Goal: Task Accomplishment & Management: Manage account settings

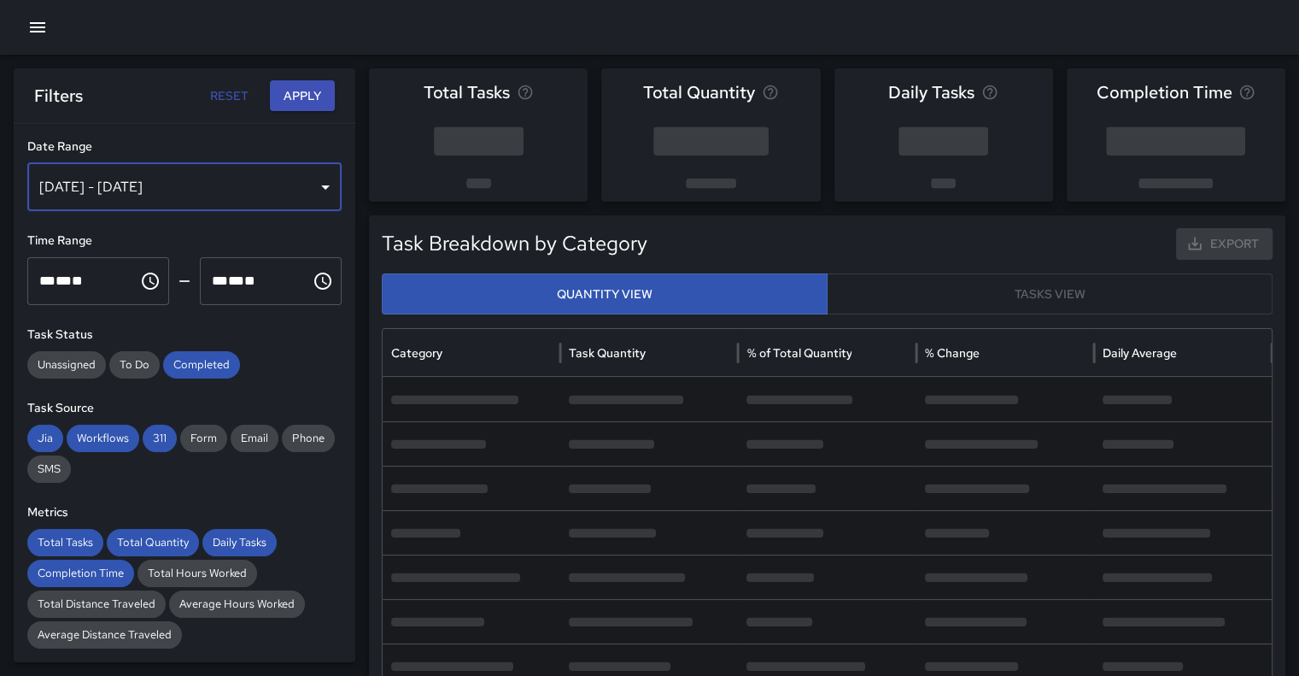
click at [294, 188] on div "[DATE] - [DATE]" at bounding box center [184, 187] width 314 height 48
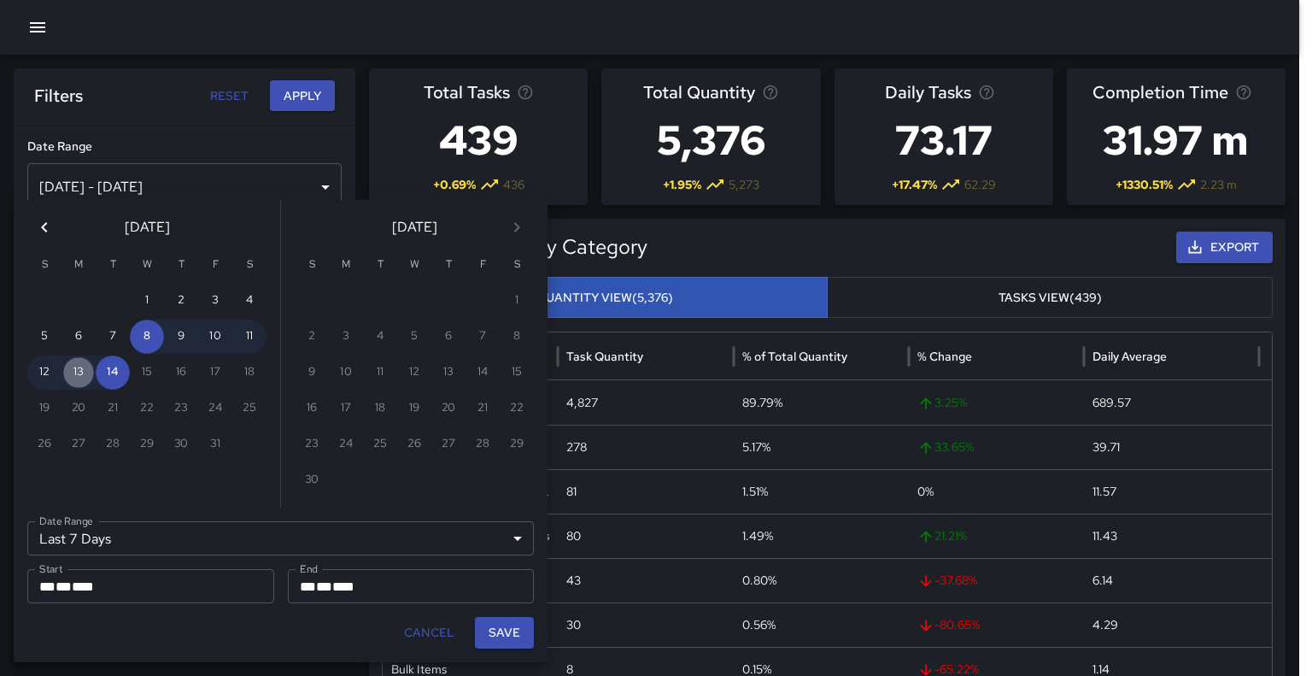
click at [85, 377] on button "13" at bounding box center [78, 372] width 34 height 34
type input "******"
type input "**********"
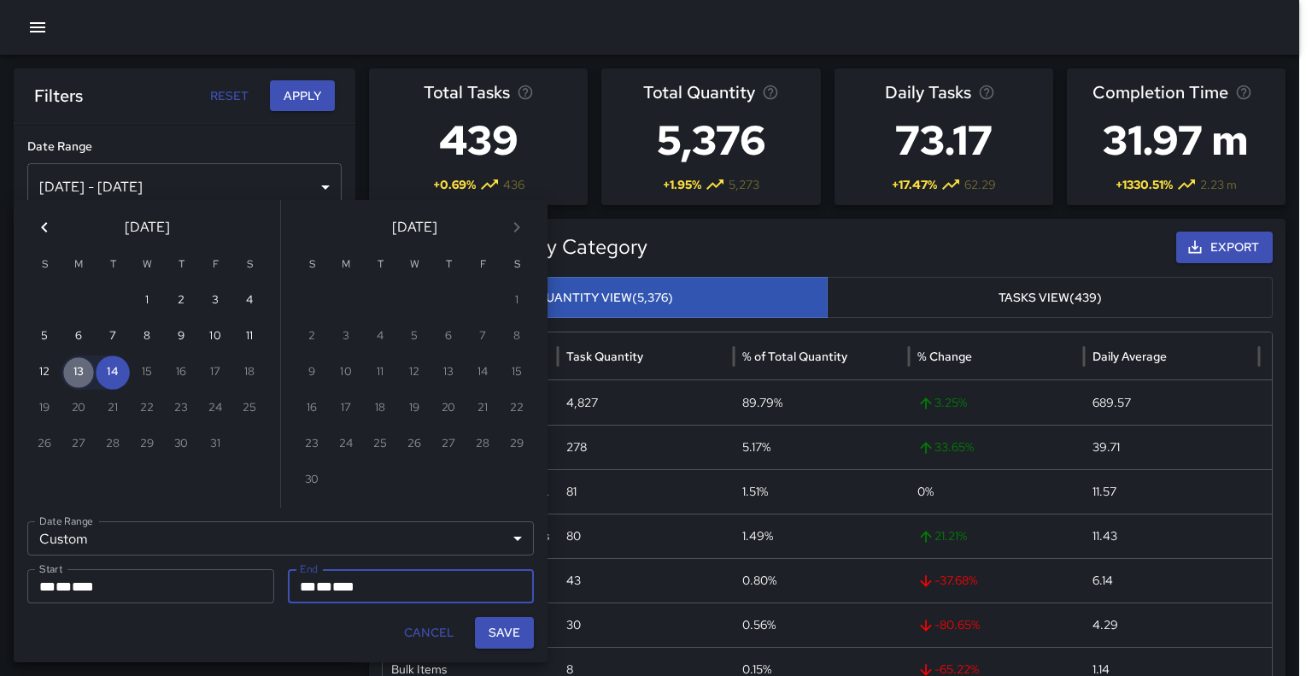
click at [85, 377] on button "13" at bounding box center [78, 372] width 34 height 34
type input "**********"
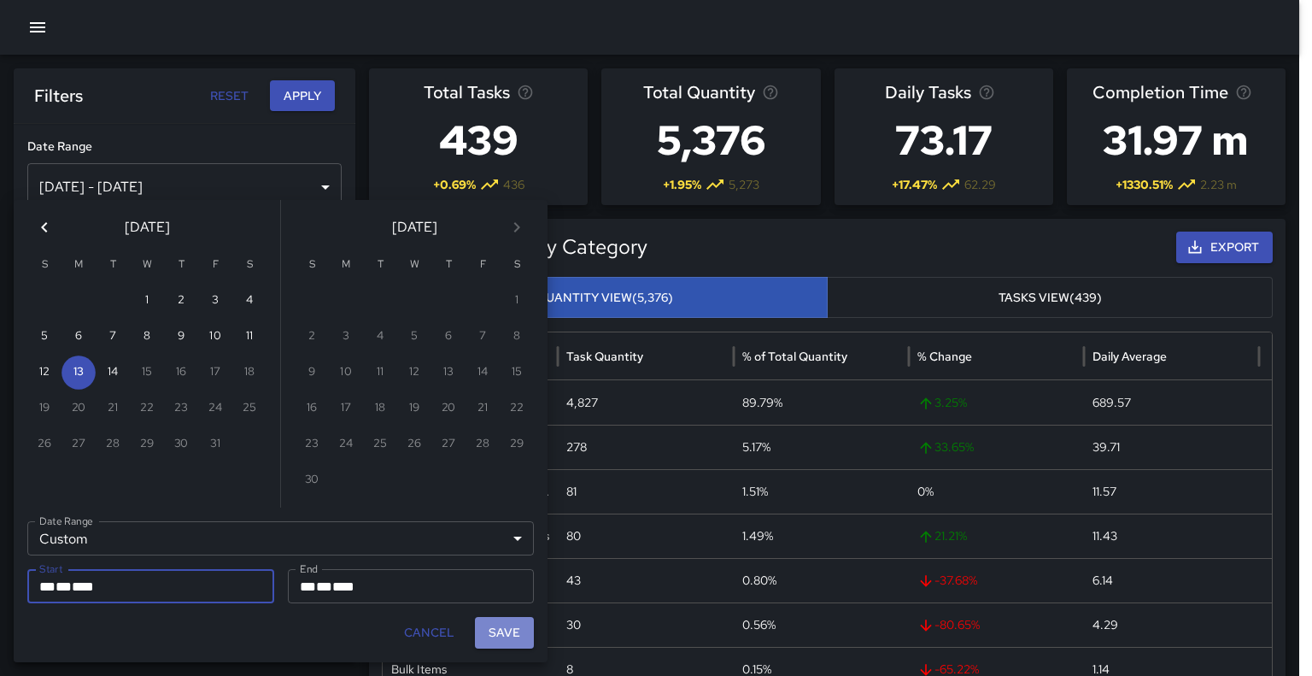
click at [511, 633] on button "Save" at bounding box center [504, 633] width 59 height 32
type input "**********"
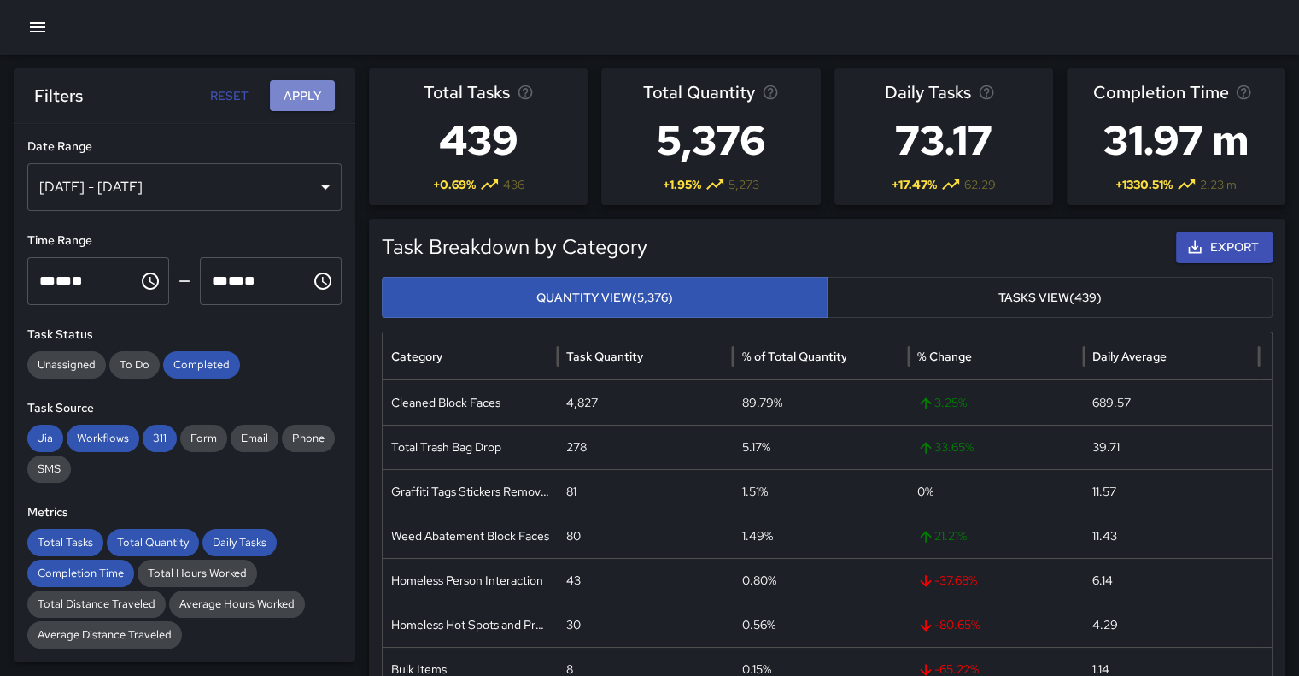
click at [301, 88] on button "Apply" at bounding box center [302, 96] width 65 height 32
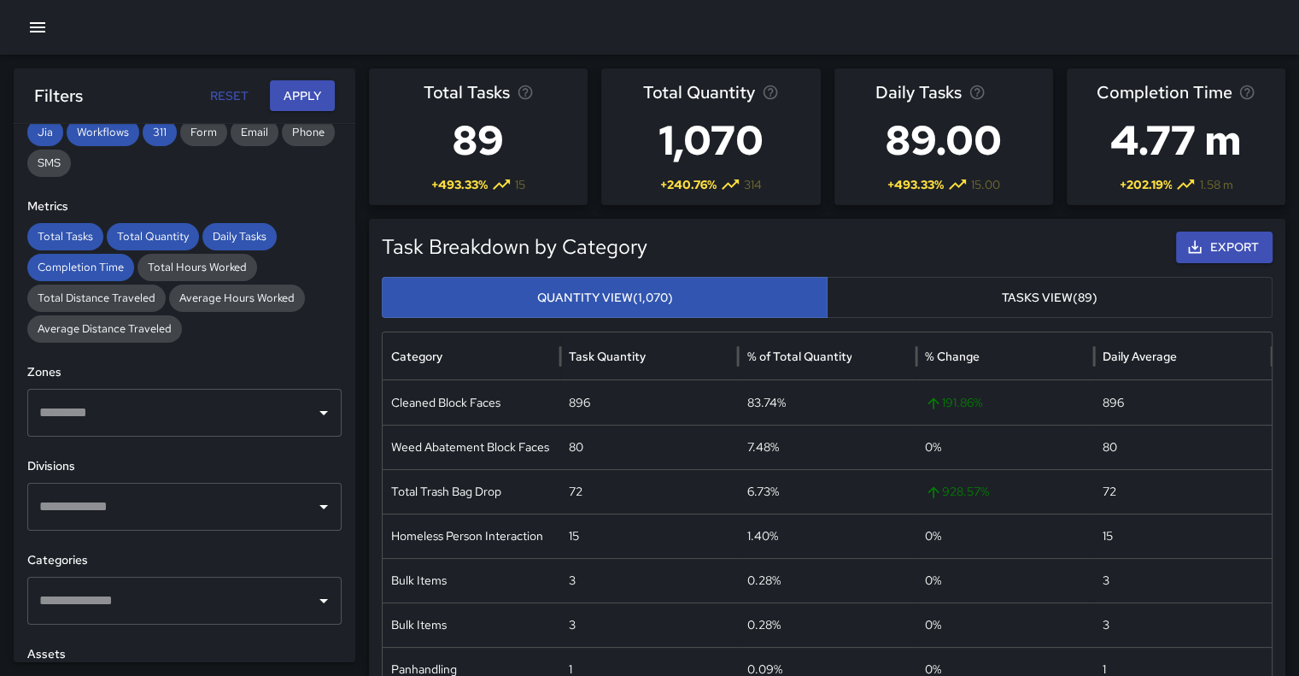
scroll to position [376, 0]
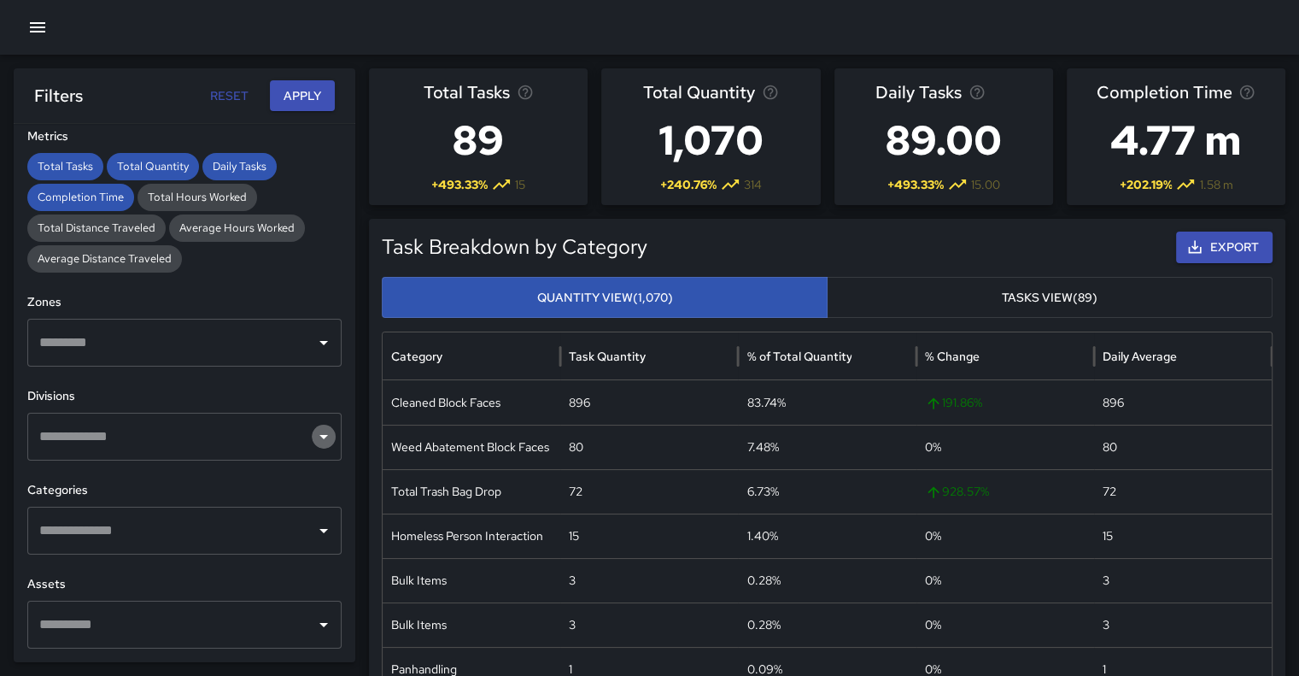
click at [313, 426] on icon "Open" at bounding box center [323, 436] width 20 height 20
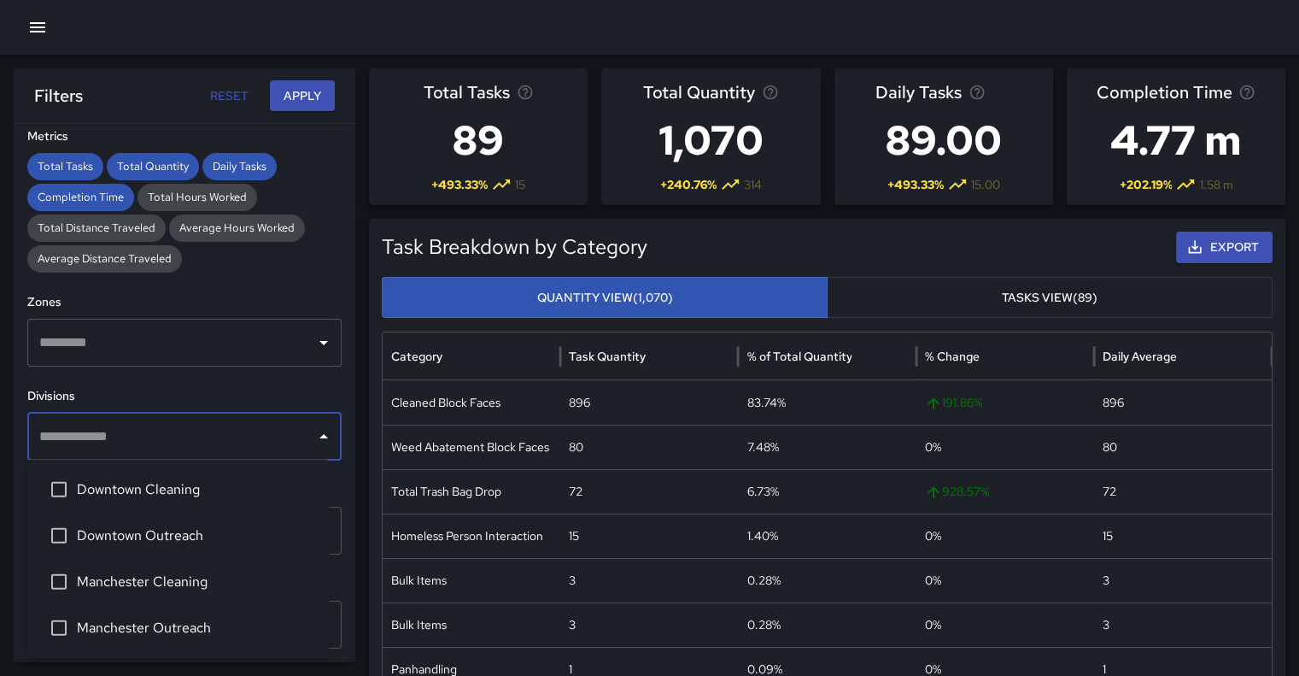
click at [164, 572] on span "Manchester Cleaning" at bounding box center [196, 581] width 238 height 20
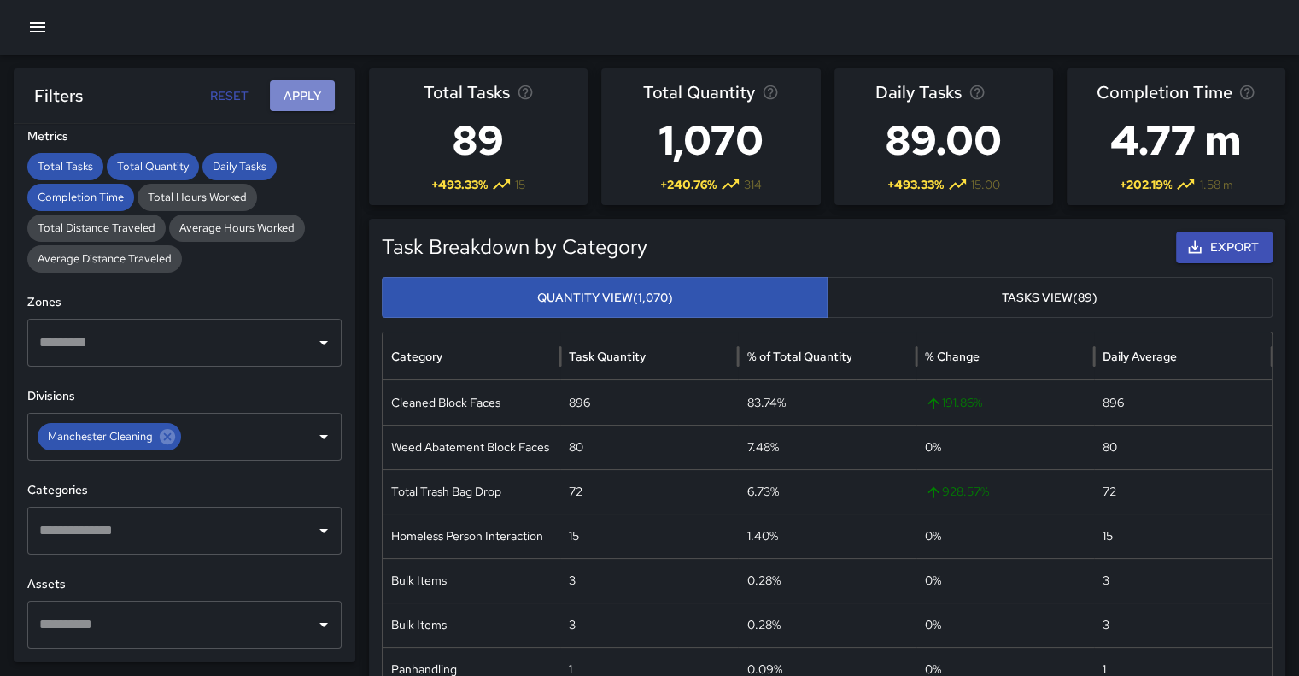
click at [306, 88] on button "Apply" at bounding box center [302, 96] width 65 height 32
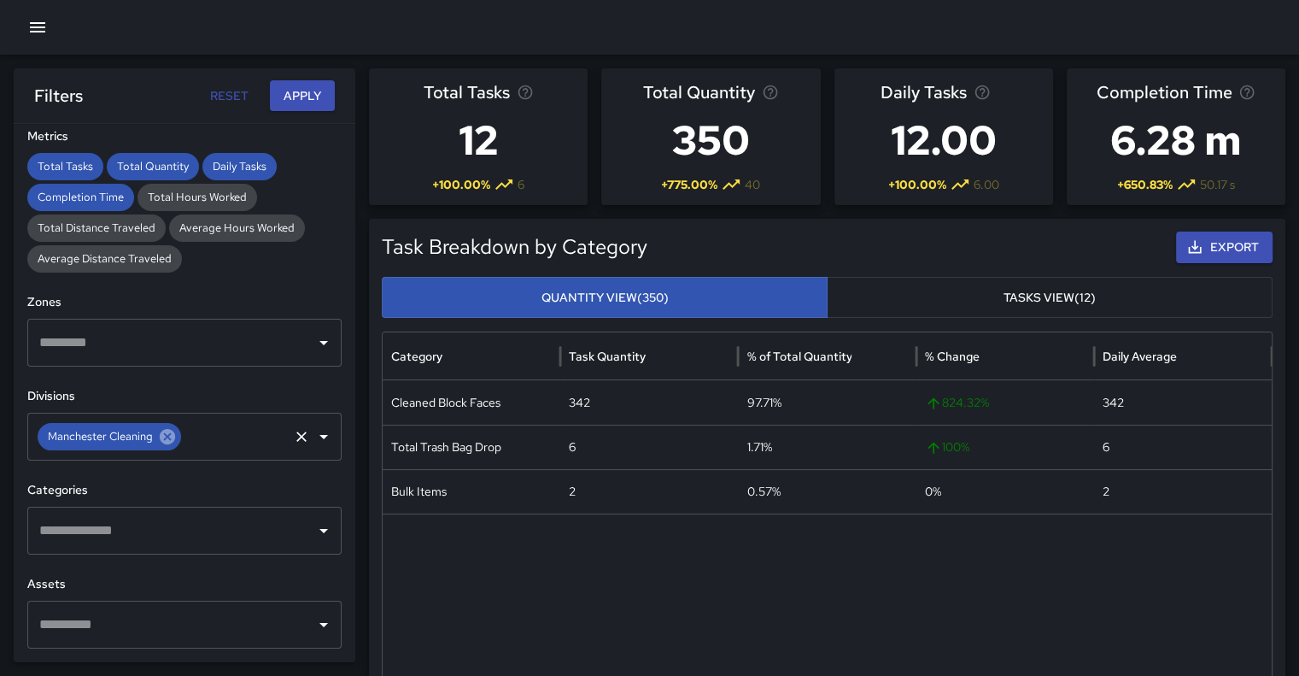
click at [167, 436] on icon at bounding box center [167, 436] width 15 height 15
click at [313, 432] on icon "Open" at bounding box center [323, 436] width 20 height 20
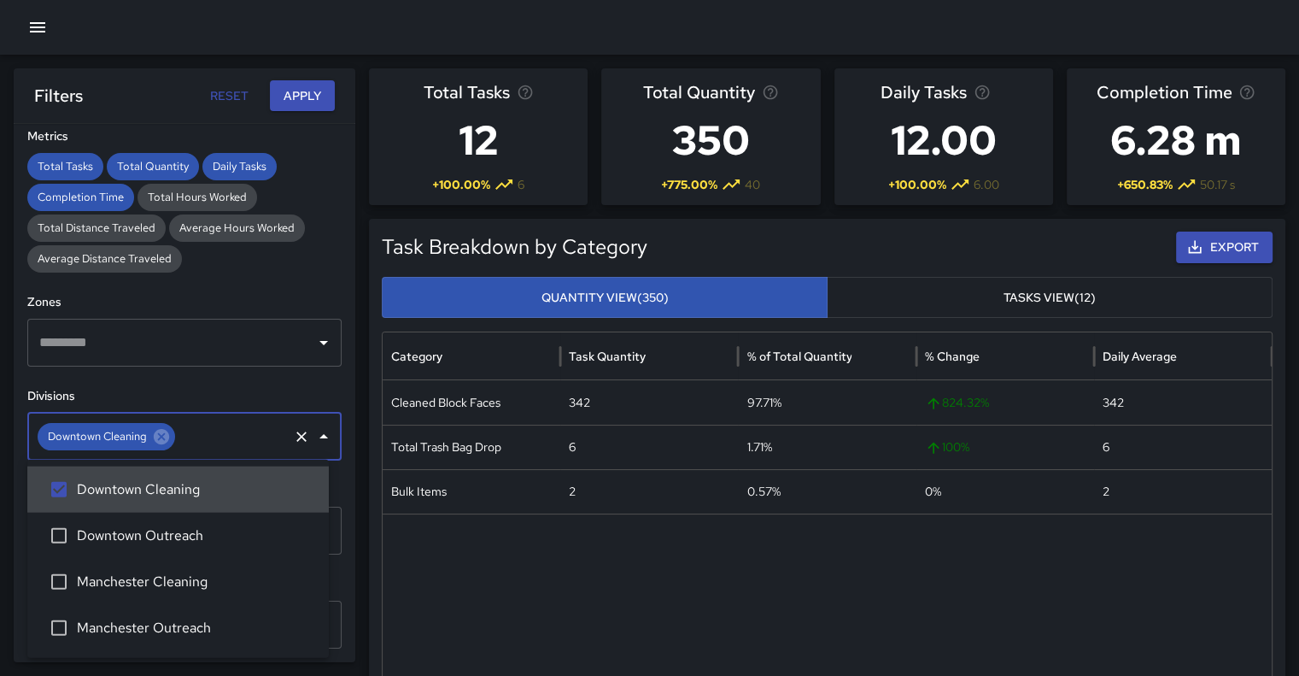
click at [313, 96] on button "Apply" at bounding box center [302, 96] width 65 height 32
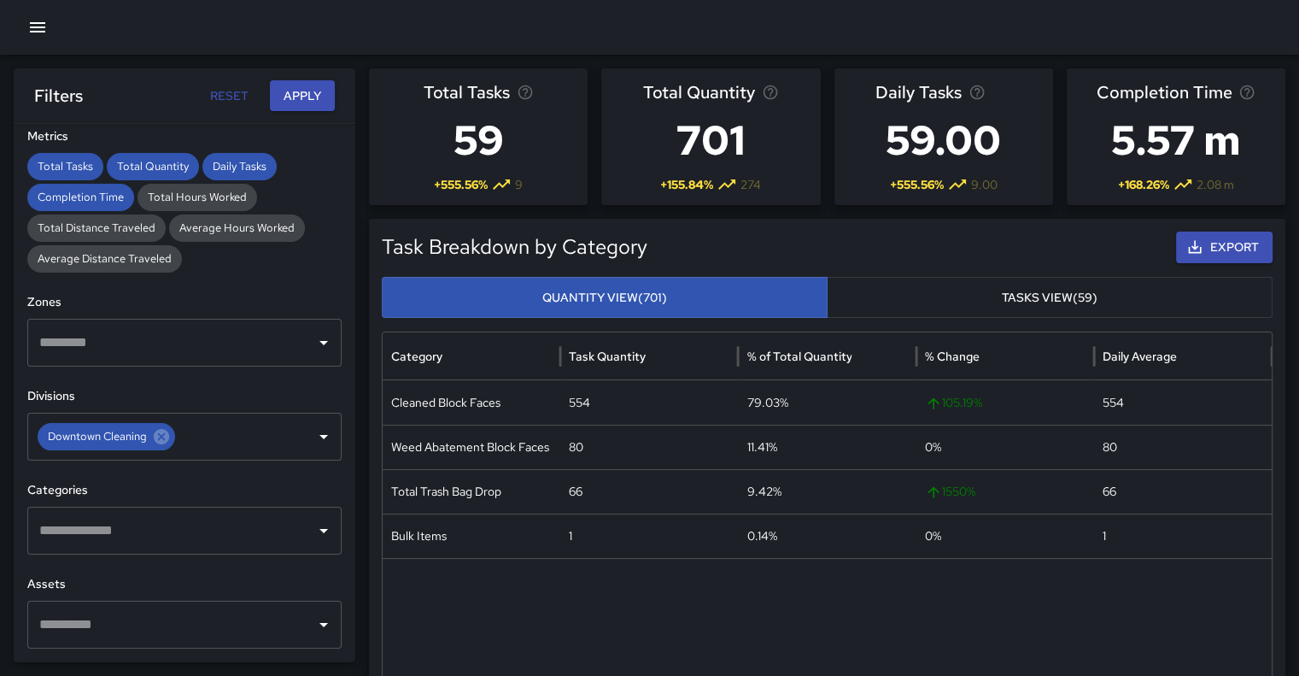
click at [156, 435] on icon at bounding box center [161, 436] width 15 height 15
click at [299, 98] on button "Apply" at bounding box center [302, 96] width 65 height 32
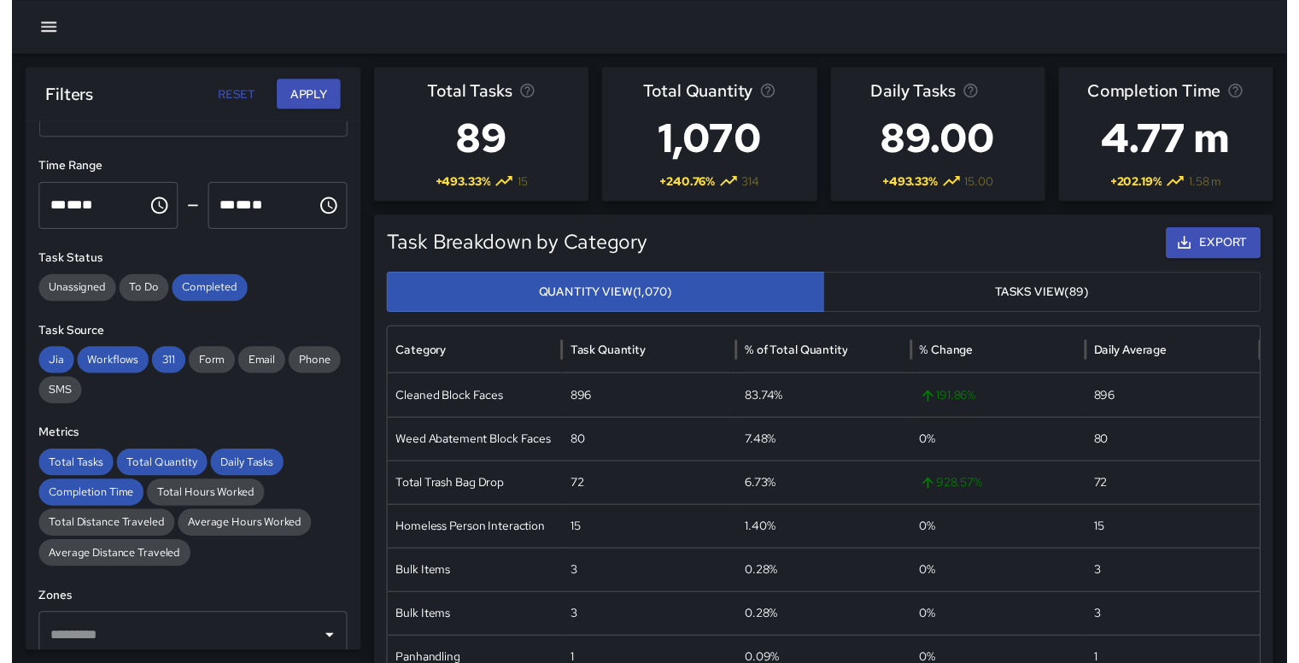
scroll to position [0, 0]
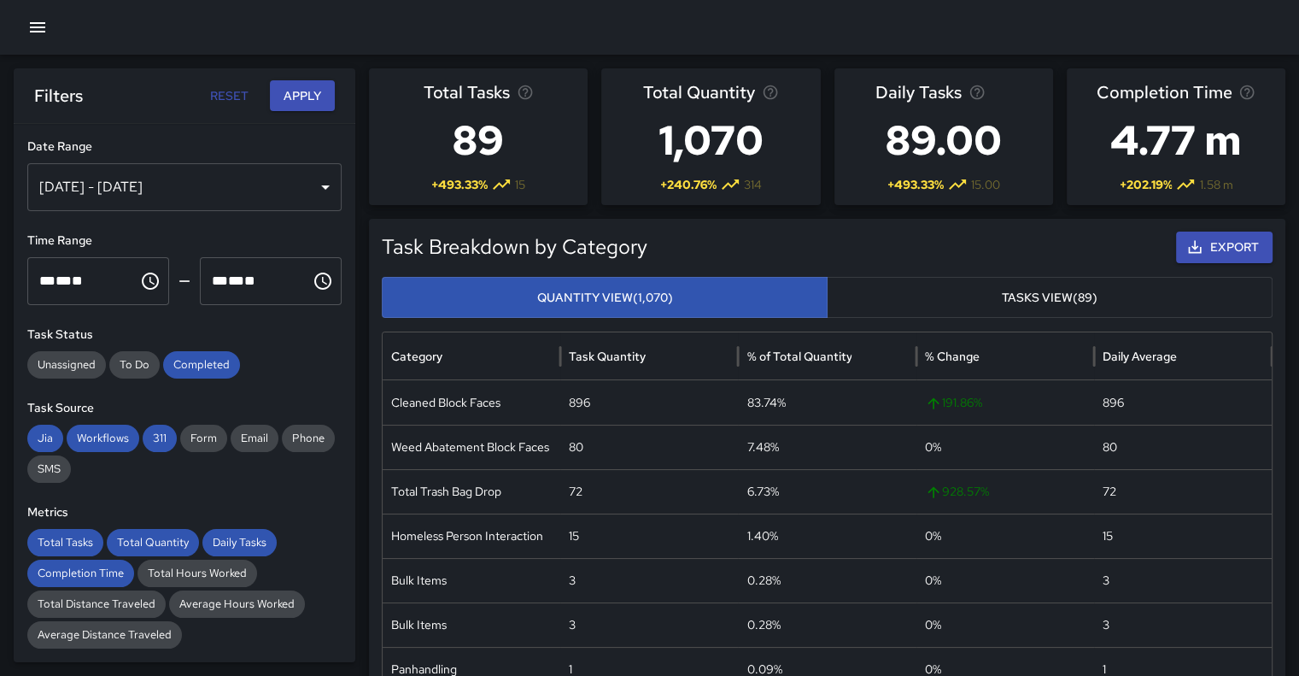
click at [40, 23] on icon "button" at bounding box center [37, 27] width 15 height 10
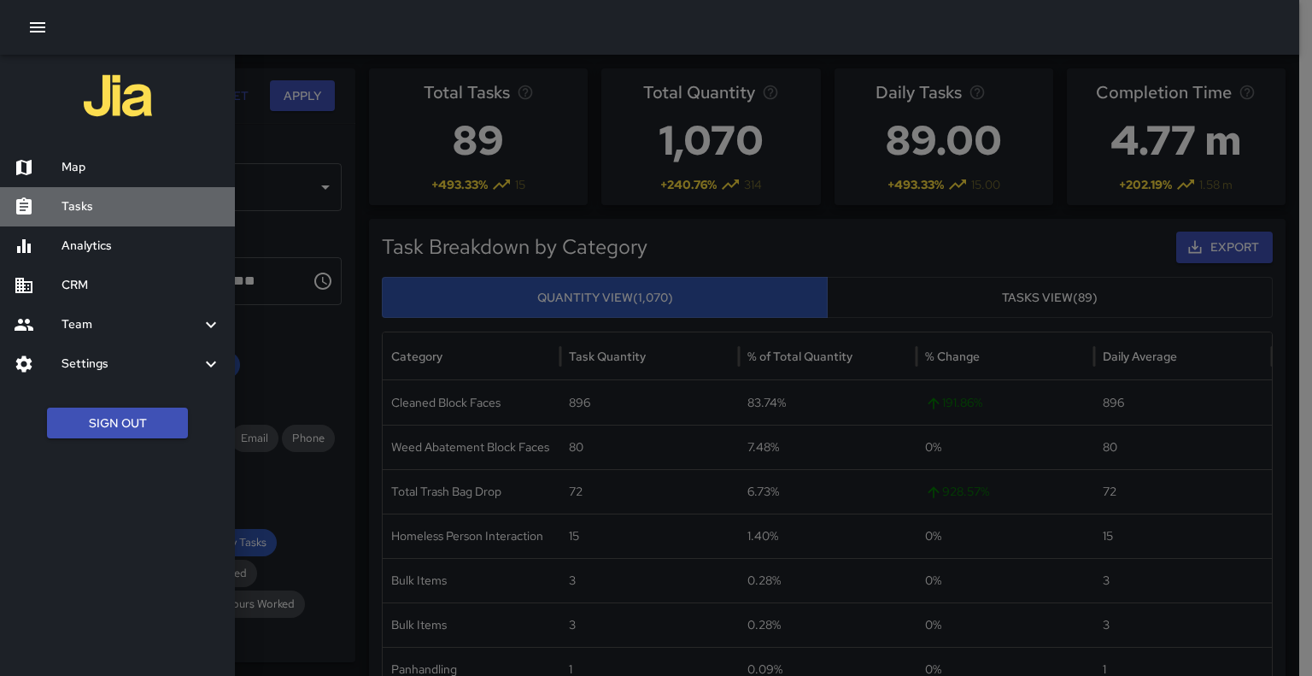
click at [85, 208] on h6 "Tasks" at bounding box center [141, 206] width 160 height 19
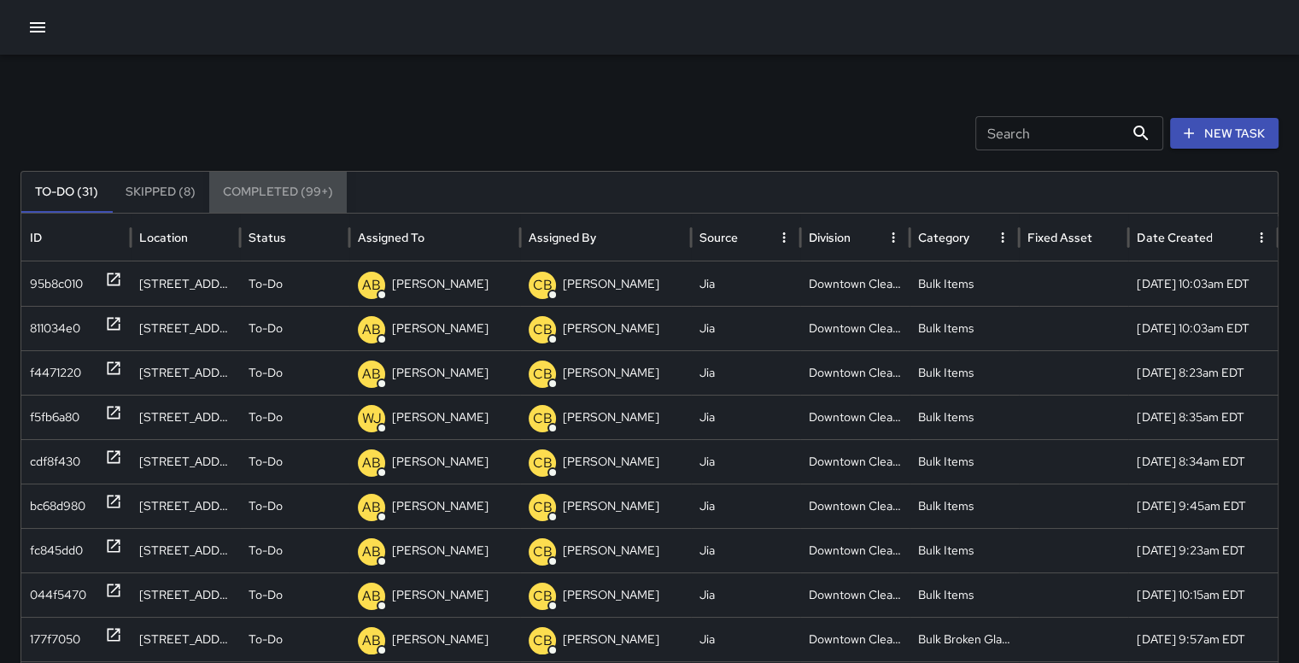
click at [280, 186] on button "Completed (99+)" at bounding box center [278, 192] width 138 height 41
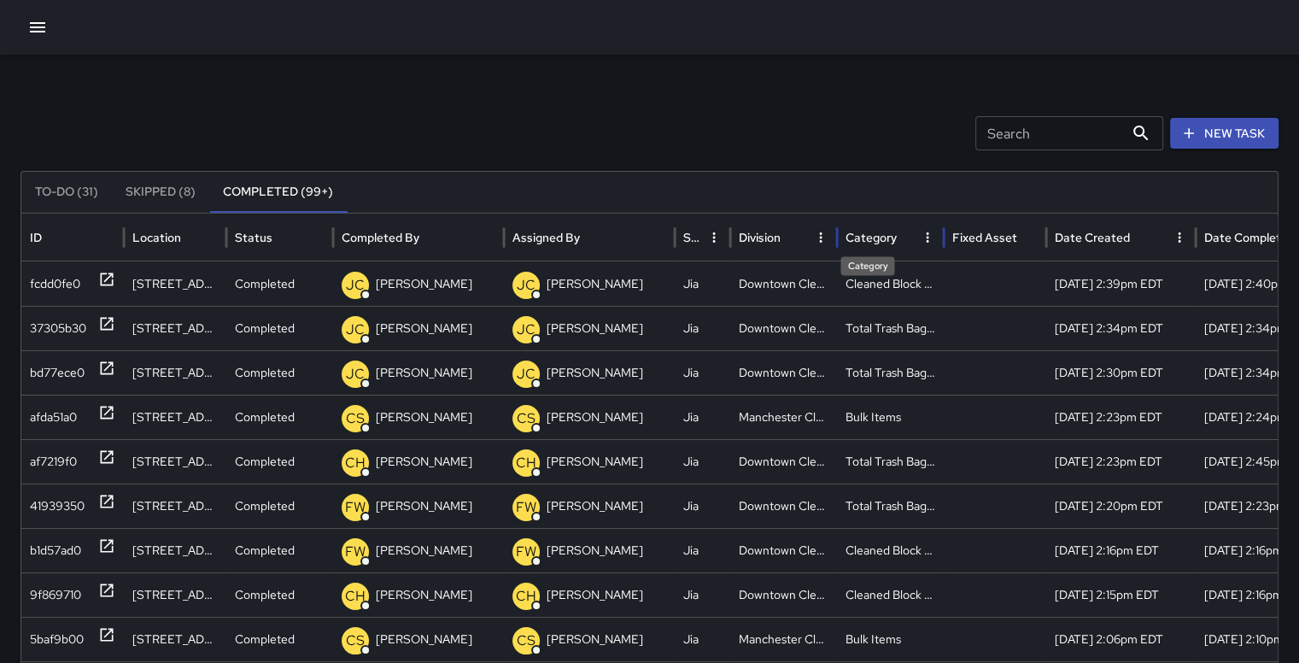
click at [873, 233] on div "Category" at bounding box center [871, 237] width 51 height 15
